Goal: Navigation & Orientation: Find specific page/section

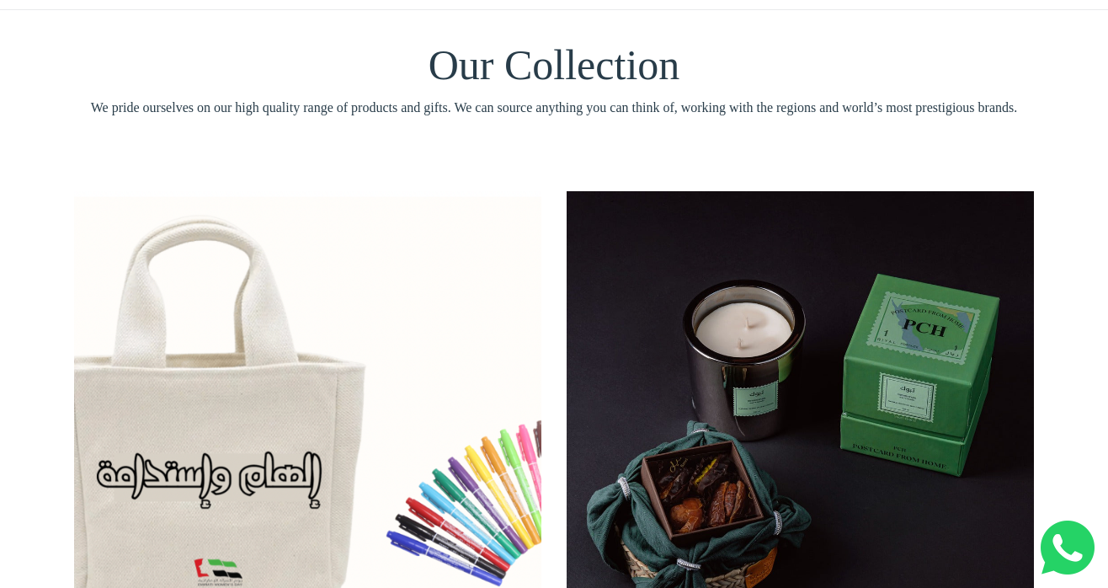
scroll to position [95, 0]
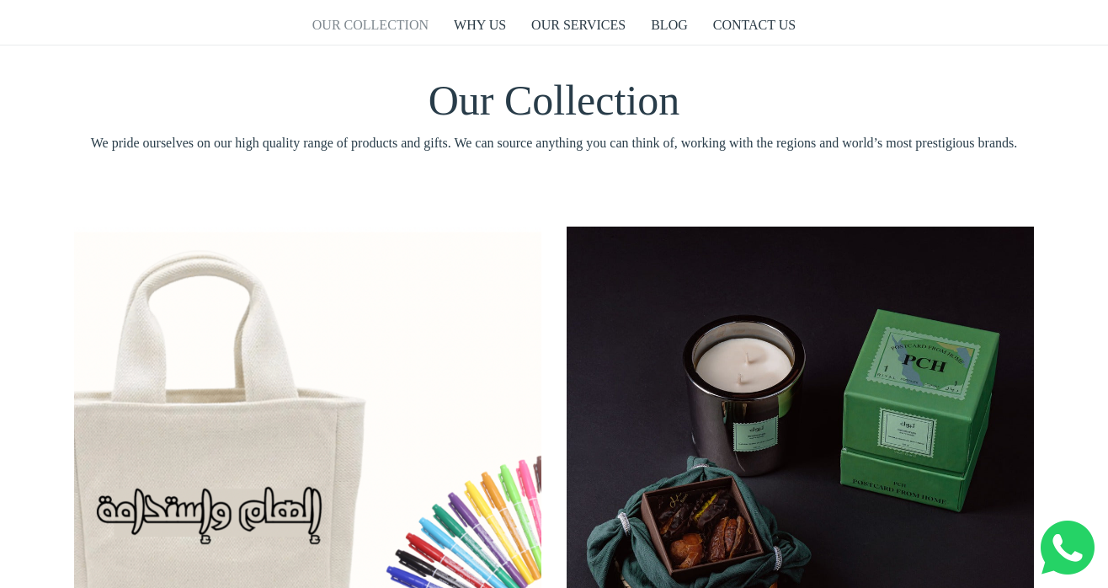
click at [392, 24] on link "OUR COLLECTION" at bounding box center [370, 25] width 116 height 39
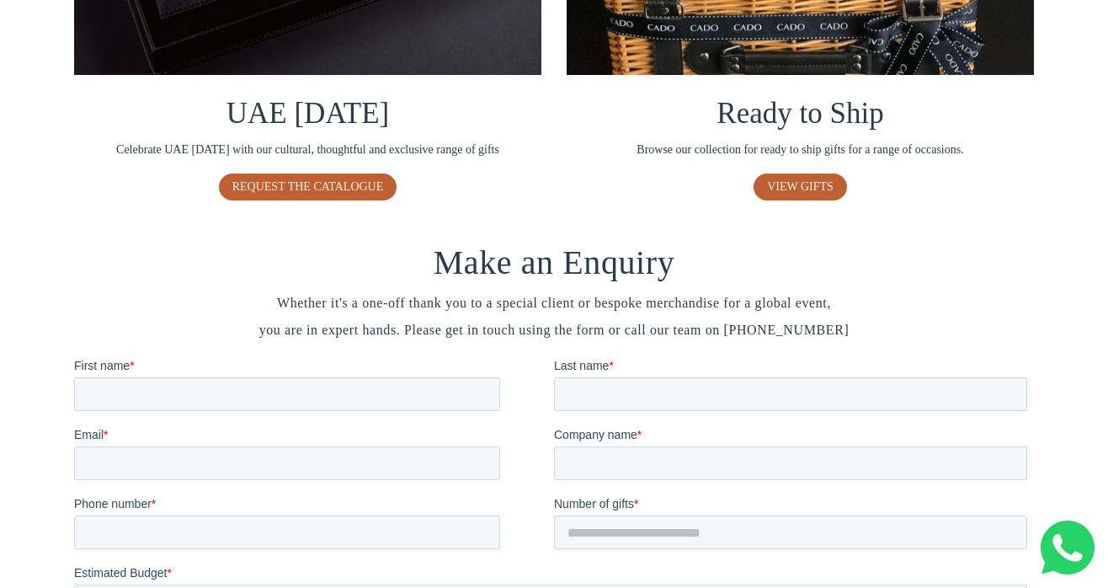
scroll to position [1376, 0]
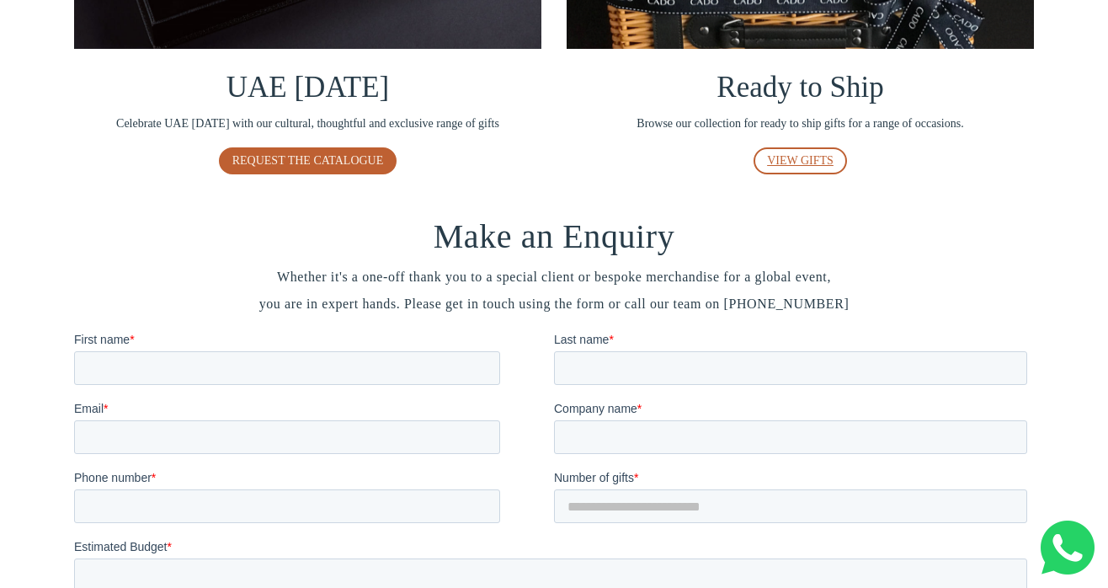
click at [797, 157] on span "VIEW GIFTS" at bounding box center [800, 160] width 67 height 13
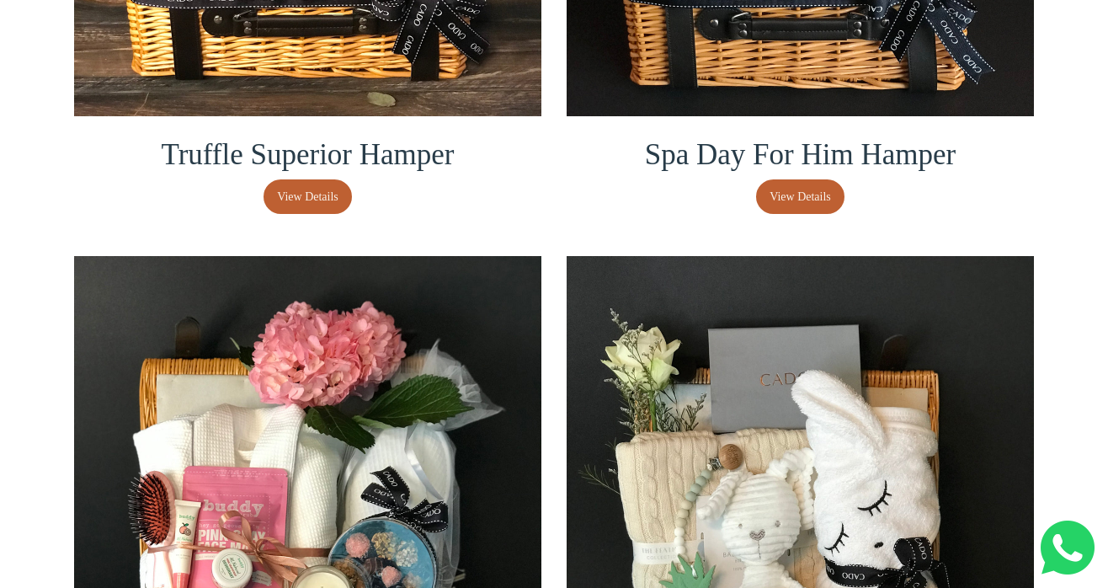
scroll to position [2718, 0]
